Goal: Navigation & Orientation: Find specific page/section

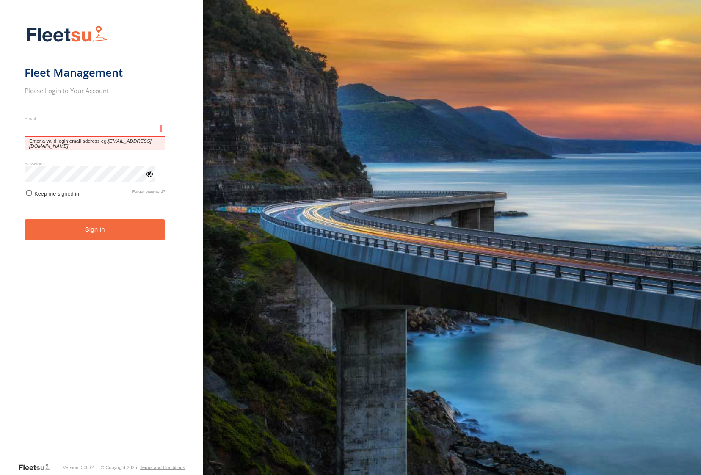
type input "**********"
click at [25, 219] on button "Sign in" at bounding box center [95, 229] width 141 height 21
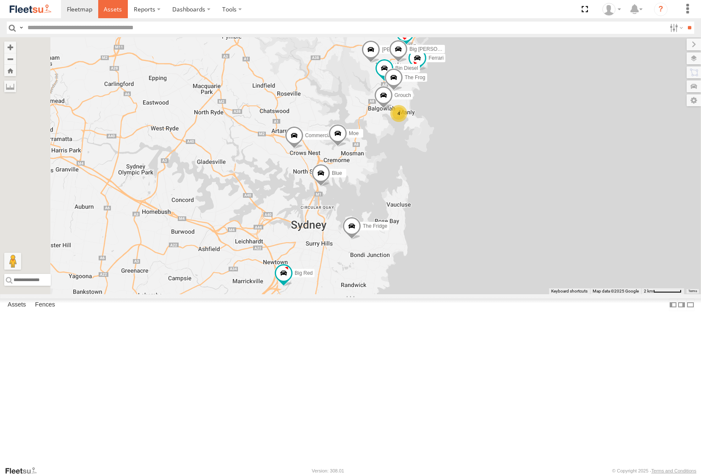
click at [113, 9] on span at bounding box center [113, 9] width 18 height 8
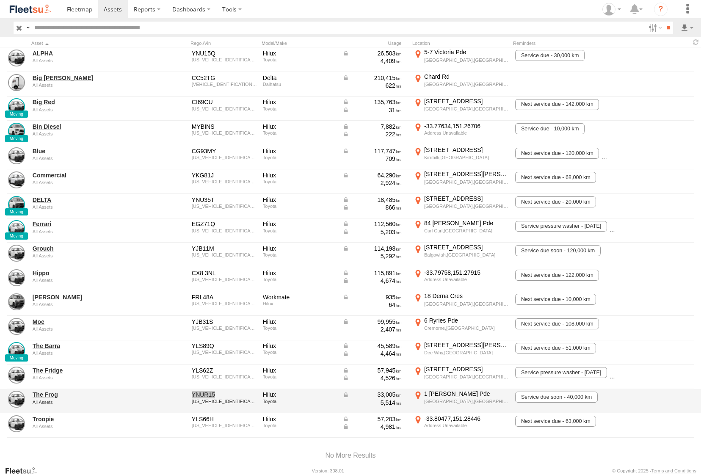
drag, startPoint x: 217, startPoint y: 395, endPoint x: 169, endPoint y: 395, distance: 48.3
click at [169, 395] on div "The Frog All Assets YNUR15 MR0EX3CB401105345 Hilux Toyota 33,005 5,514 1 Campbe…" at bounding box center [350, 401] width 701 height 25
drag, startPoint x: 245, startPoint y: 401, endPoint x: 187, endPoint y: 401, distance: 58.0
click at [186, 401] on body "?" at bounding box center [350, 237] width 701 height 475
drag, startPoint x: 240, startPoint y: 402, endPoint x: 191, endPoint y: 401, distance: 49.1
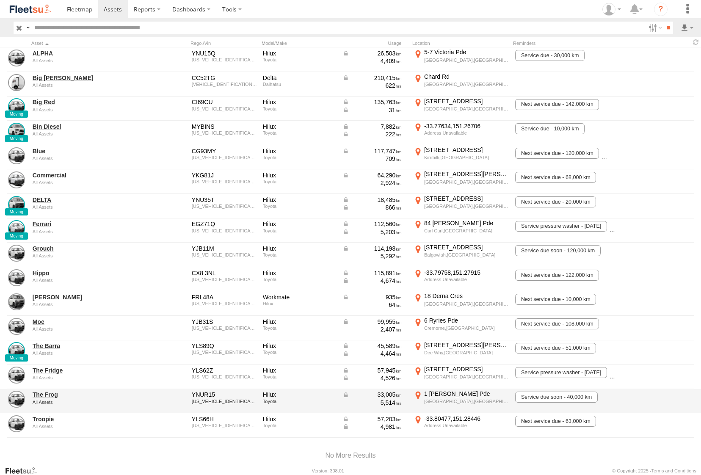
click at [191, 401] on div "YNUR15 MR0EX3CB401105345" at bounding box center [225, 401] width 68 height 23
drag, startPoint x: 244, startPoint y: 403, endPoint x: 202, endPoint y: 405, distance: 42.4
click at [202, 405] on div "YNUR15 MR0EX3CB401105345" at bounding box center [225, 401] width 68 height 23
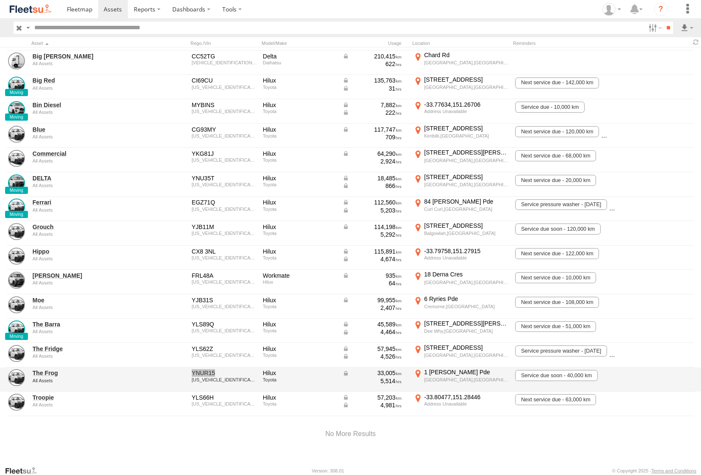
drag, startPoint x: 191, startPoint y: 369, endPoint x: 226, endPoint y: 369, distance: 35.2
click at [226, 369] on div "YNUR15 MR0EX3CB401105345" at bounding box center [225, 379] width 68 height 23
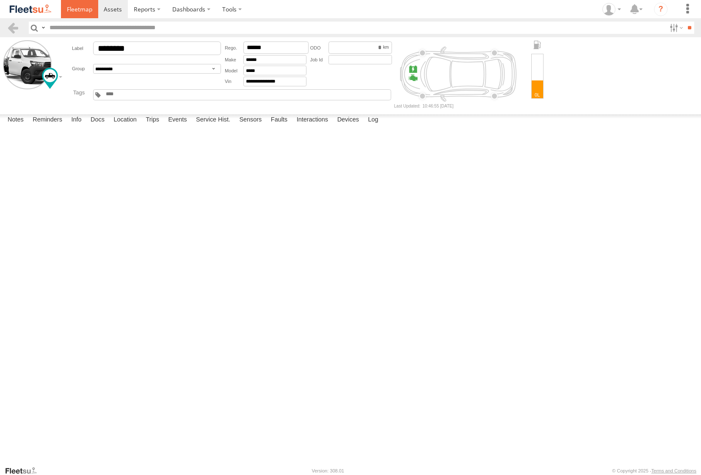
click at [82, 10] on span at bounding box center [79, 9] width 25 height 8
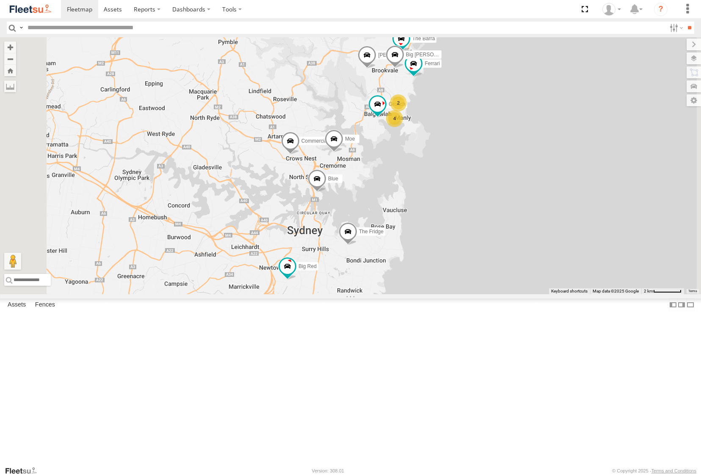
click at [482, 162] on div "Grouch 4 Blue Ferrari 2 The Fridge The Barra Big Red Big [PERSON_NAME] Commerci…" at bounding box center [350, 165] width 701 height 257
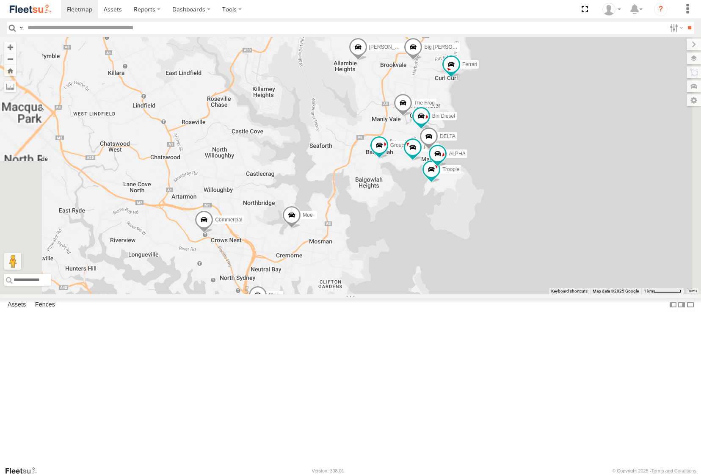
click at [509, 162] on div "Grouch Blue Ferrari The Fridge The Barra Big Red Big [PERSON_NAME] Commercial M…" at bounding box center [350, 165] width 701 height 257
click at [509, 162] on div "Grouch Blue Ferrari The Fridge The Barra Big Red Big Bertha Hopper Commercial M…" at bounding box center [350, 165] width 701 height 257
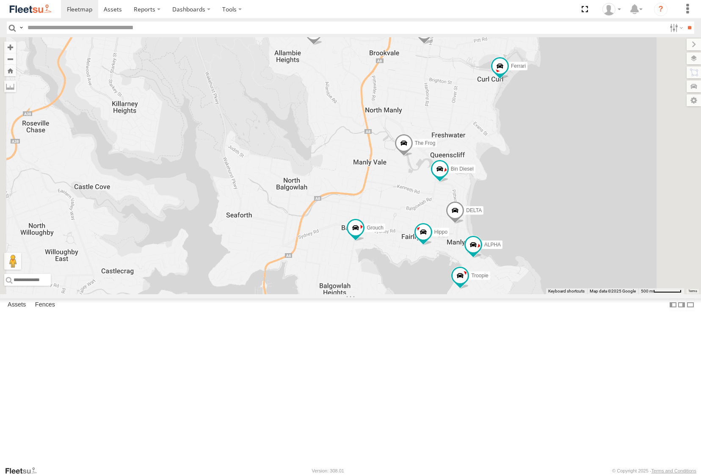
click at [513, 252] on div "Grouch Blue Ferrari The Fridge The Barra Big Red Big Bertha Hopper Commercial M…" at bounding box center [350, 165] width 701 height 257
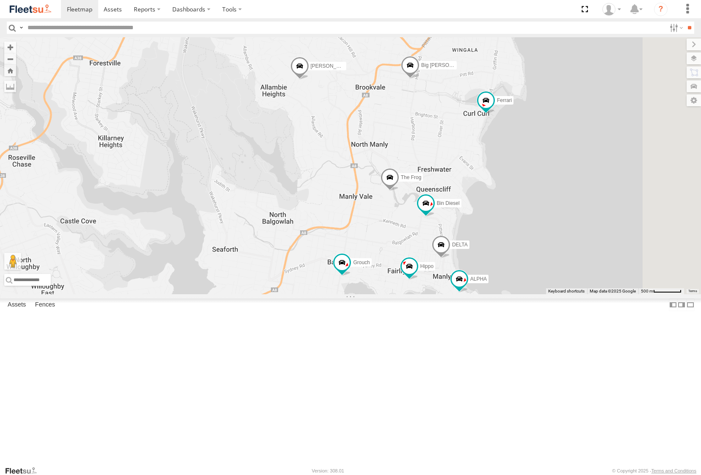
drag, startPoint x: 526, startPoint y: 126, endPoint x: 512, endPoint y: 167, distance: 43.0
click at [512, 167] on div "Grouch Blue Ferrari The Fridge The Barra Big Red Big Bertha Hopper Commercial M…" at bounding box center [350, 165] width 701 height 257
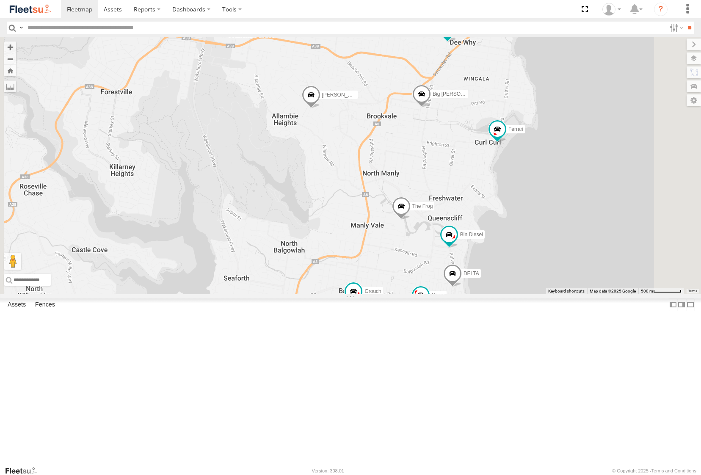
drag, startPoint x: 482, startPoint y: 178, endPoint x: 494, endPoint y: 209, distance: 33.1
click at [494, 209] on div "Grouch Blue Ferrari The Fridge The Barra Big Red Big Bertha Hopper Commercial M…" at bounding box center [350, 165] width 701 height 257
click at [431, 208] on div "Grouch Blue Ferrari The Fridge The Barra Big Red Big Bertha Hopper Commercial M…" at bounding box center [350, 165] width 701 height 257
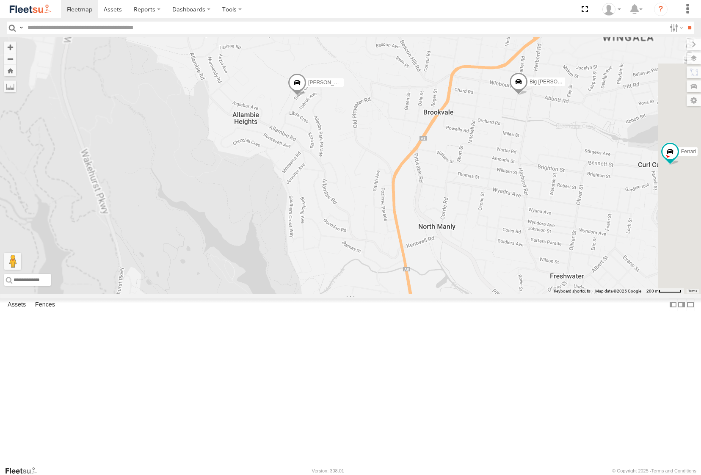
click at [411, 199] on div "Grouch Blue Ferrari The Fridge The Barra Big Red Big Bertha Hopper Commercial M…" at bounding box center [350, 165] width 701 height 257
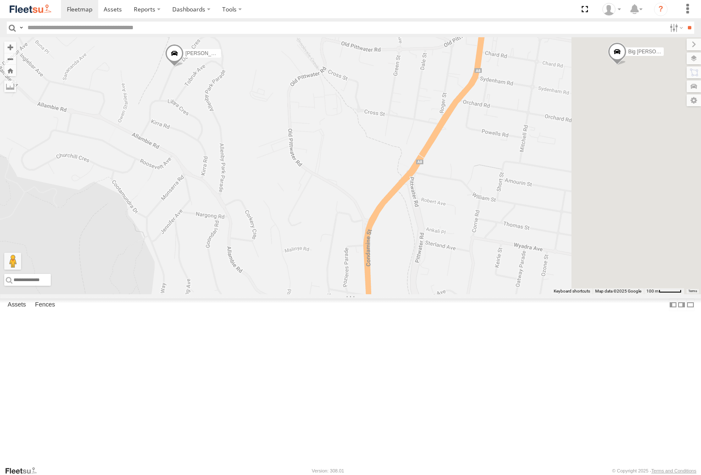
drag, startPoint x: 553, startPoint y: 235, endPoint x: 435, endPoint y: 223, distance: 118.3
click at [435, 223] on div "Grouch Blue Ferrari The Fridge The Barra Big Red Big Bertha Hopper Commercial M…" at bounding box center [350, 165] width 701 height 257
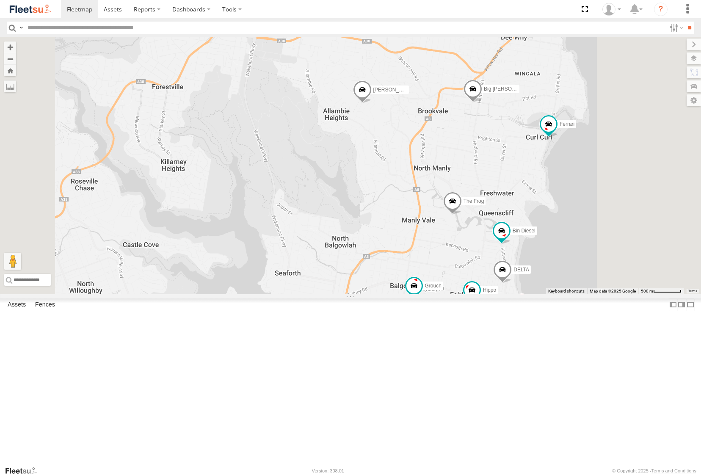
click at [372, 103] on span at bounding box center [362, 91] width 19 height 23
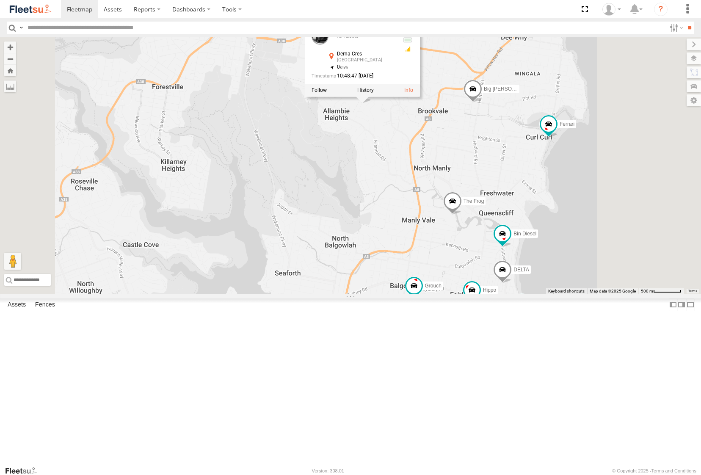
click at [507, 255] on div "Grouch Blue Ferrari The Fridge The Barra Big Red Big Bertha Hopper Commercial M…" at bounding box center [350, 165] width 701 height 257
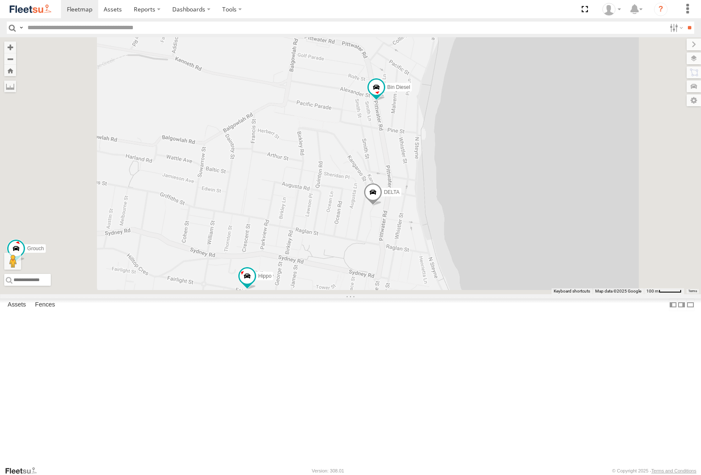
drag, startPoint x: 504, startPoint y: 370, endPoint x: 512, endPoint y: 205, distance: 164.5
click at [512, 205] on div "Grouch Blue Ferrari The Fridge The Barra Big Red Big Bertha Hopper Commercial M…" at bounding box center [350, 165] width 701 height 257
